Goal: Task Accomplishment & Management: Use online tool/utility

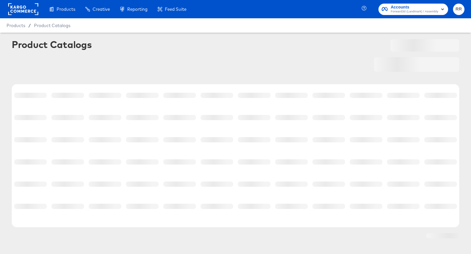
scroll to position [10, 0]
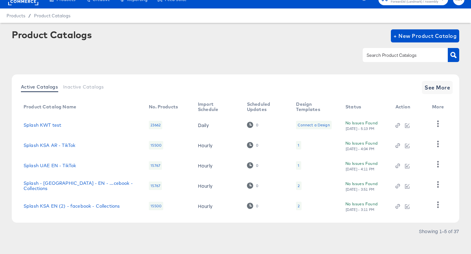
click at [386, 61] on div at bounding box center [404, 55] width 85 height 14
type input "splash"
click at [432, 87] on span "See More" at bounding box center [436, 87] width 25 height 9
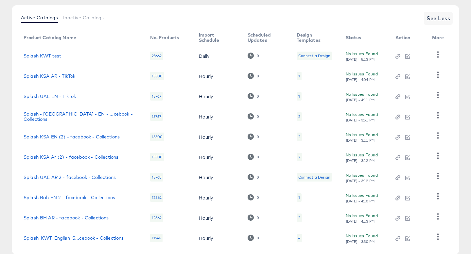
scroll to position [116, 0]
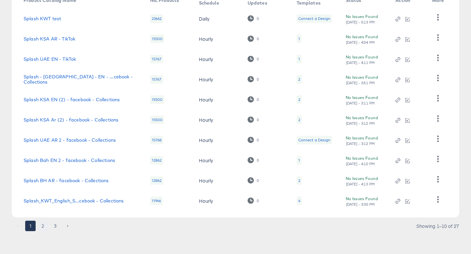
click at [44, 226] on button "2" at bounding box center [43, 226] width 10 height 10
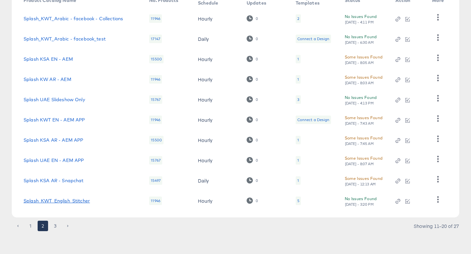
click at [77, 201] on link "Splash_KWT_English_Stitcher" at bounding box center [57, 200] width 66 height 5
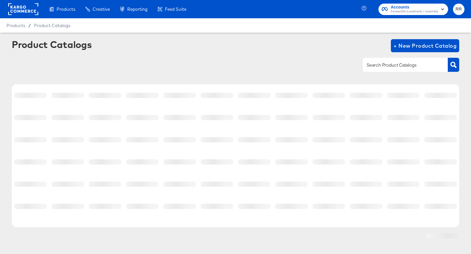
scroll to position [10, 0]
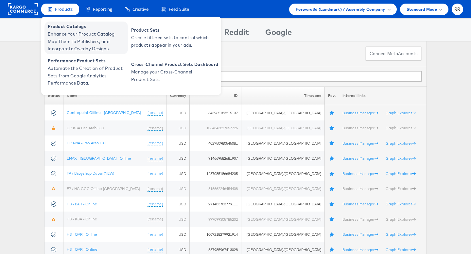
click at [66, 32] on span "Enhance Your Product Catalog, Map Them to Publishers, and Incorporate Overlay D…" at bounding box center [87, 41] width 78 height 22
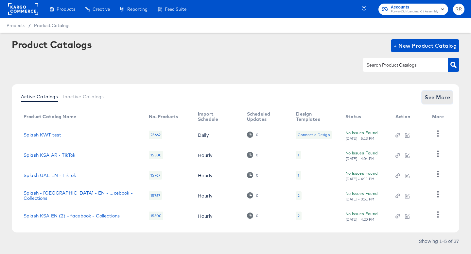
click at [435, 96] on span "See More" at bounding box center [436, 97] width 25 height 9
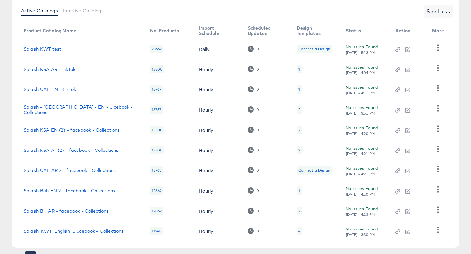
scroll to position [116, 0]
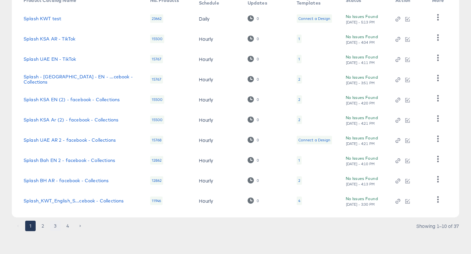
click at [57, 227] on button "3" at bounding box center [55, 226] width 10 height 10
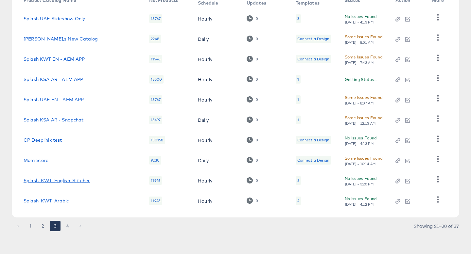
click at [80, 181] on link "Splash_KWT_English_Stitcher" at bounding box center [57, 180] width 66 height 5
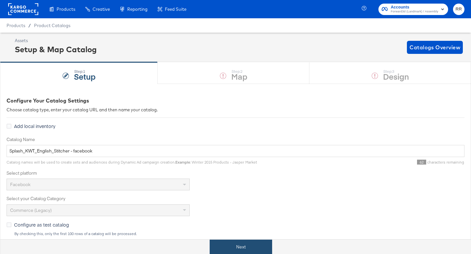
click at [266, 244] on button "Next" at bounding box center [241, 247] width 62 height 15
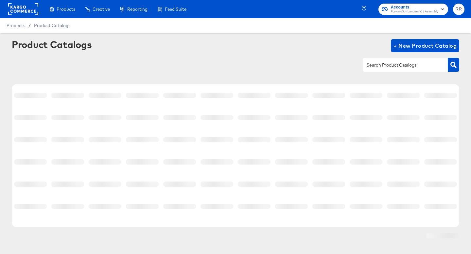
scroll to position [10, 0]
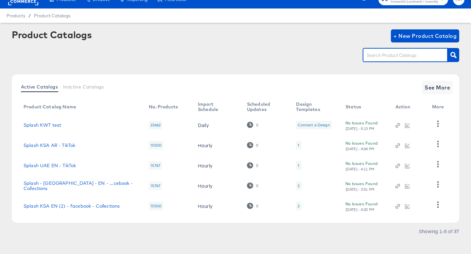
click at [385, 59] on input "text" at bounding box center [400, 56] width 70 height 8
type input "splash"
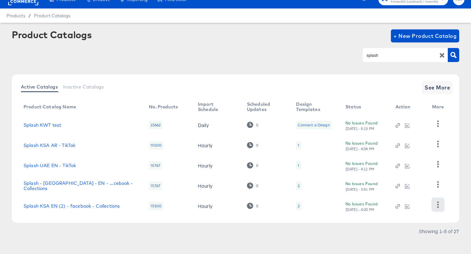
click at [437, 203] on icon "button" at bounding box center [437, 205] width 6 height 6
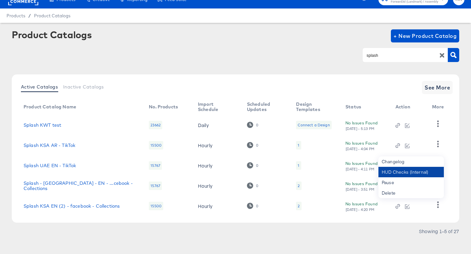
click at [419, 171] on div "HUD Checks (Internal)" at bounding box center [410, 172] width 65 height 10
click at [219, 63] on div "Product Catalogs + New Product Catalog splash" at bounding box center [235, 49] width 447 height 40
